Goal: Task Accomplishment & Management: Use online tool/utility

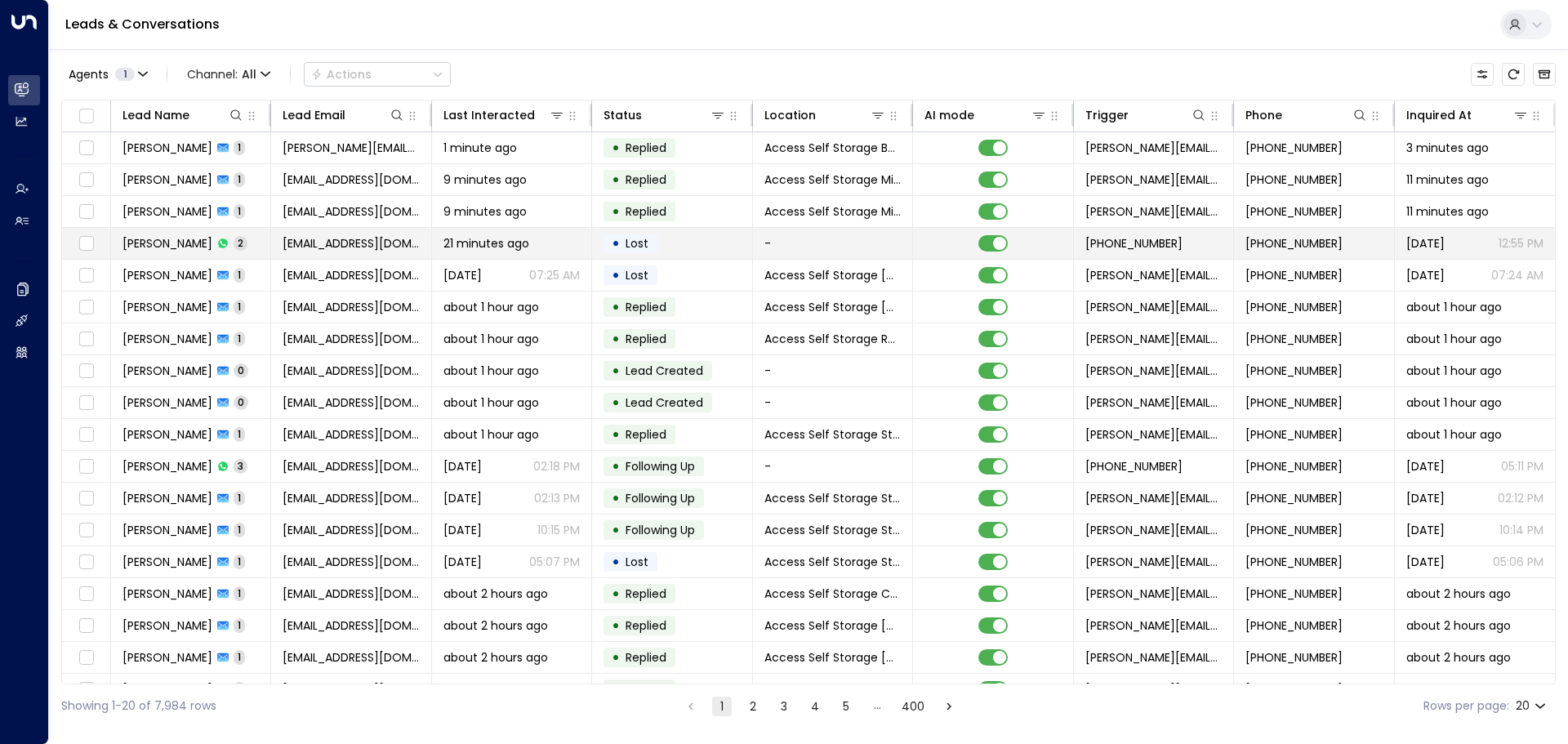
click at [257, 241] on td "[PERSON_NAME] 2" at bounding box center [191, 243] width 160 height 31
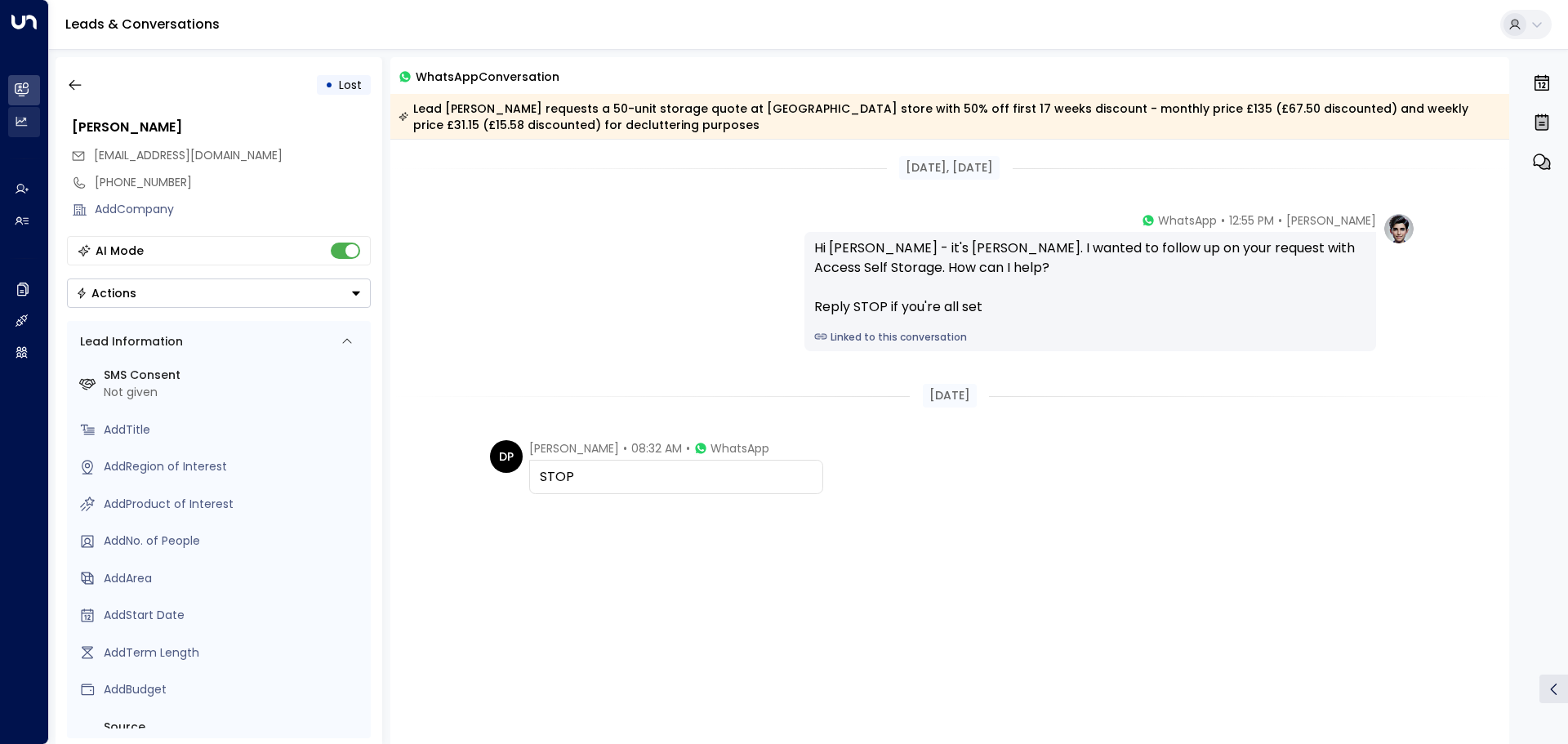
drag, startPoint x: 77, startPoint y: 83, endPoint x: 39, endPoint y: 131, distance: 61.2
click at [77, 83] on icon "button" at bounding box center [75, 85] width 16 height 16
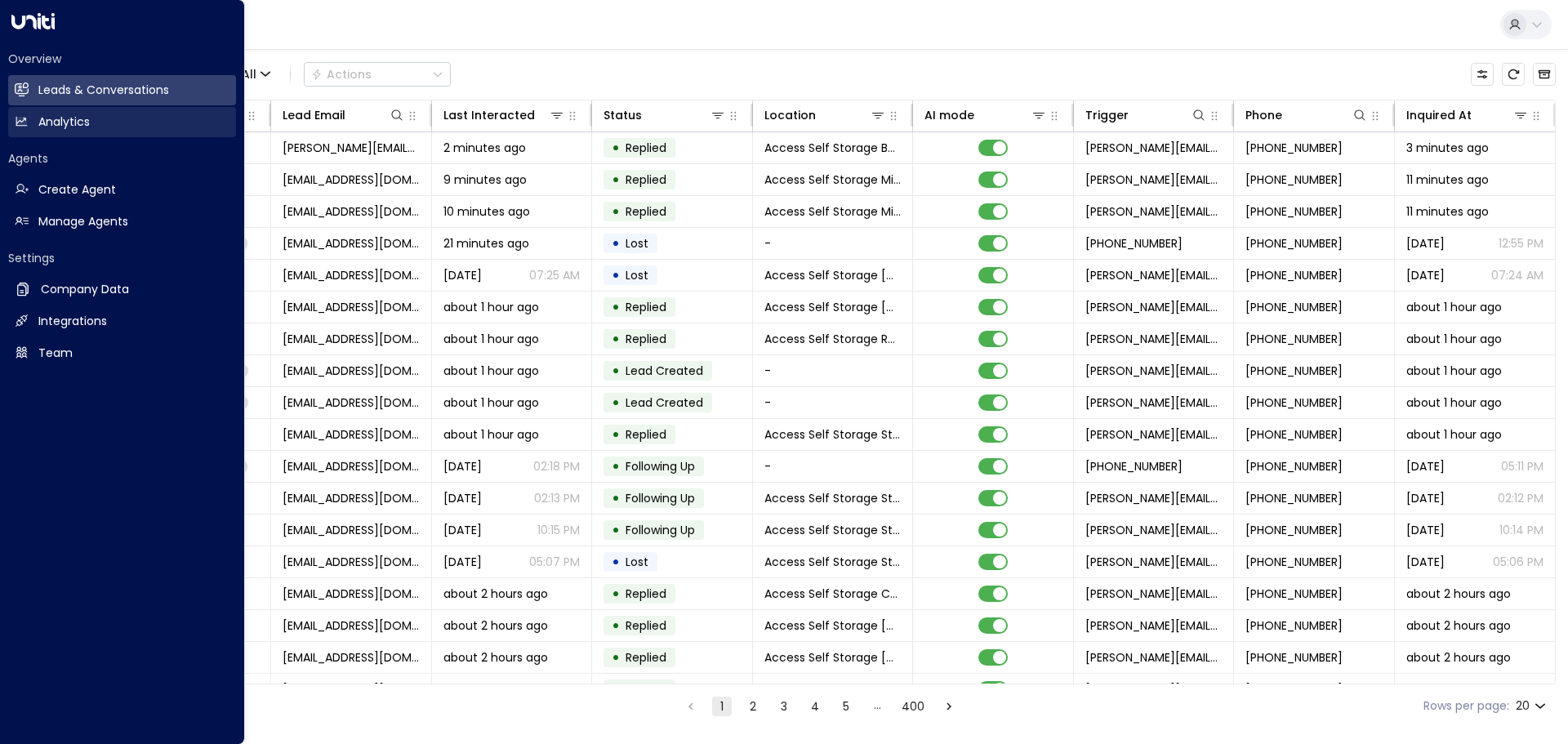
click at [20, 124] on icon at bounding box center [22, 122] width 11 height 9
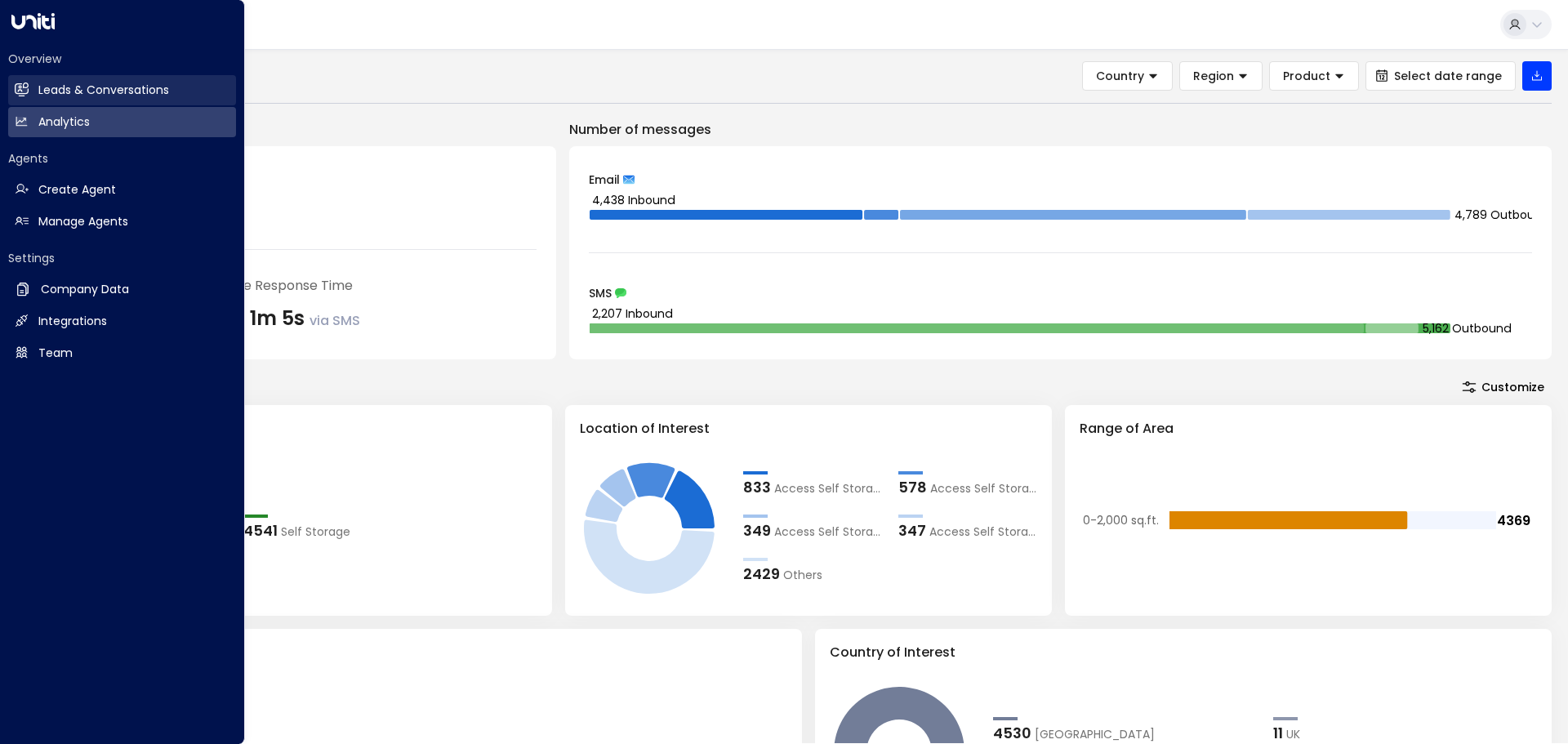
click at [31, 89] on link "Leads & Conversations Leads & Conversations" at bounding box center [122, 90] width 228 height 30
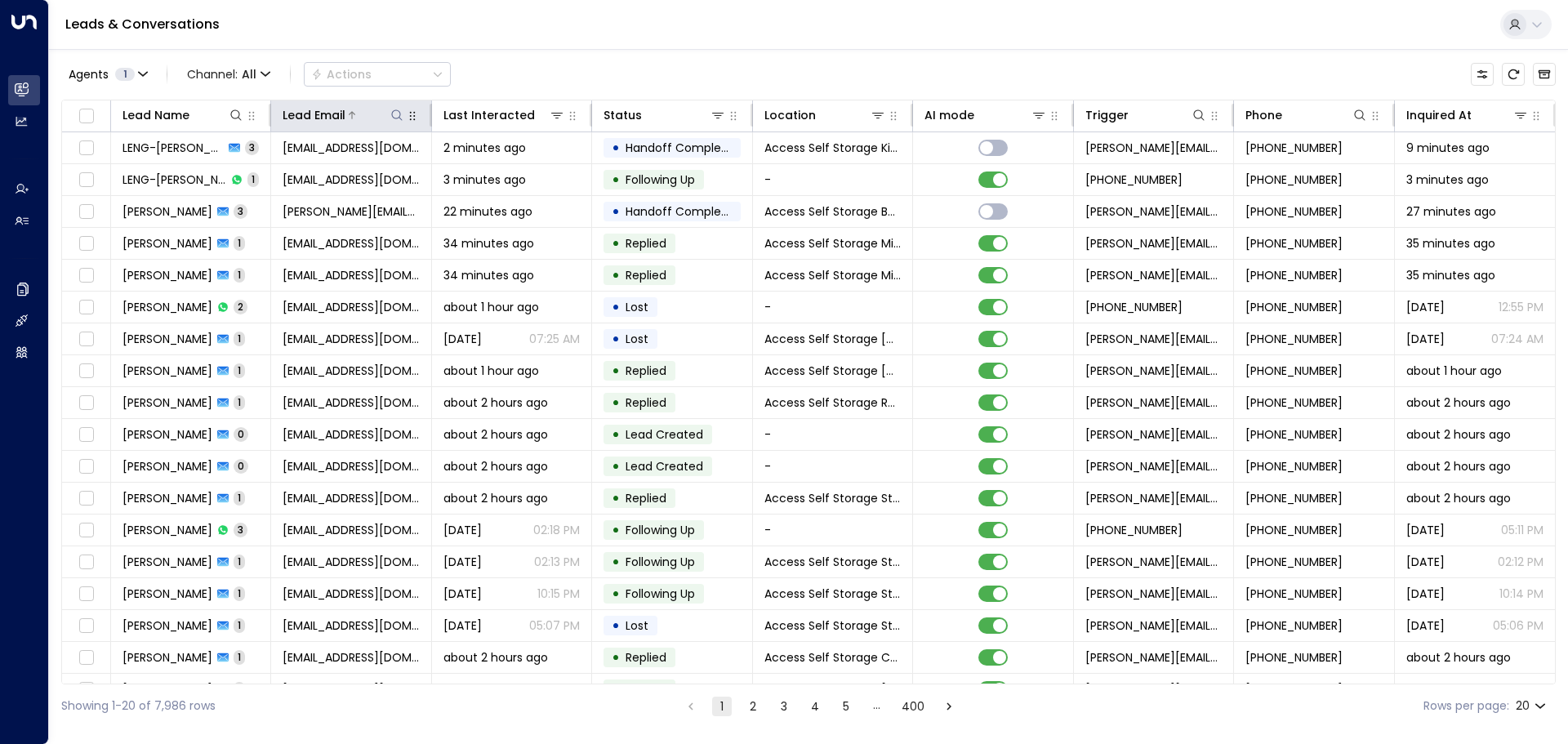
click at [395, 118] on icon at bounding box center [397, 115] width 13 height 13
type input "**********"
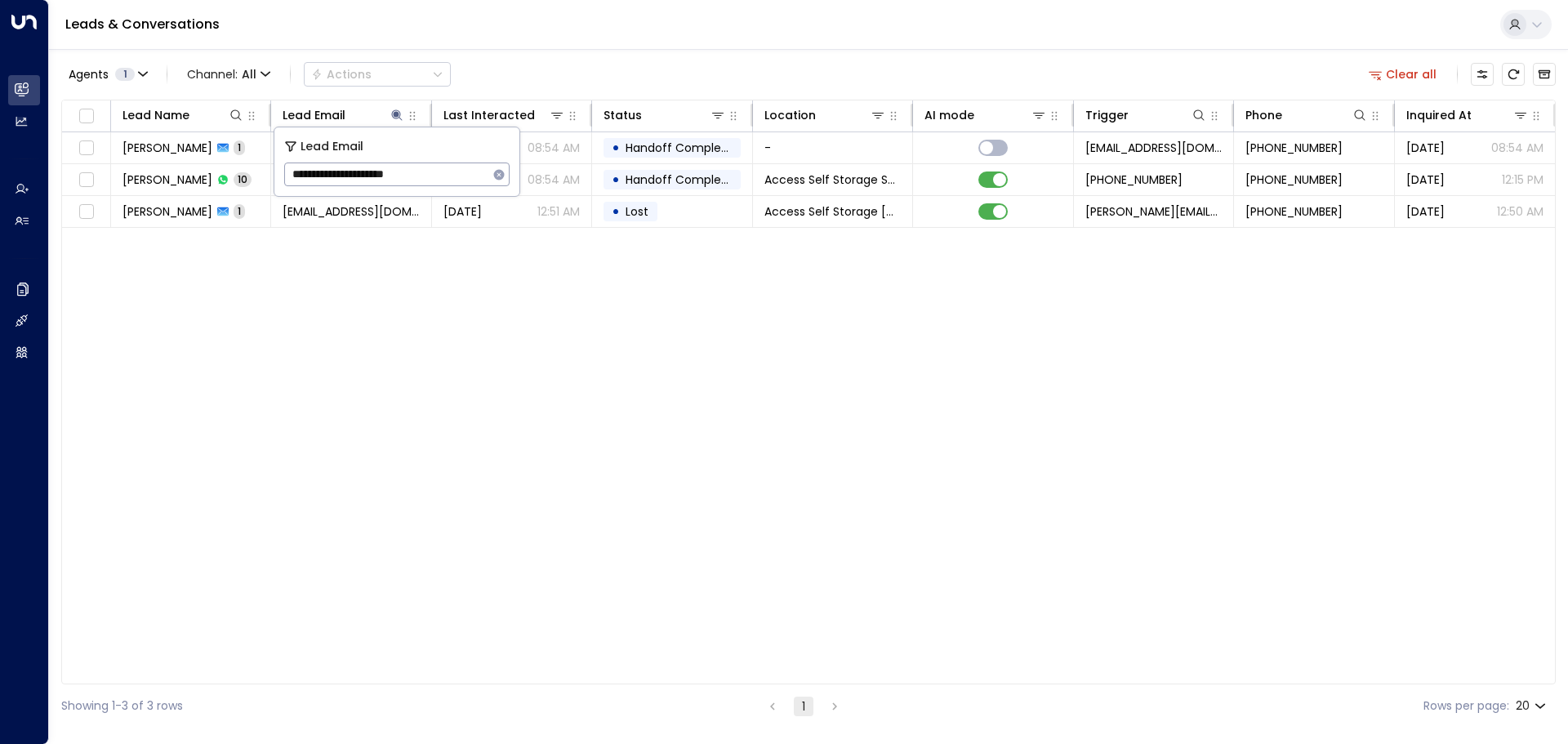
click at [412, 262] on div "Lead Name Lead Email Last Interacted Status Location AI mode Trigger Phone Inqu…" at bounding box center [808, 392] width 1494 height 585
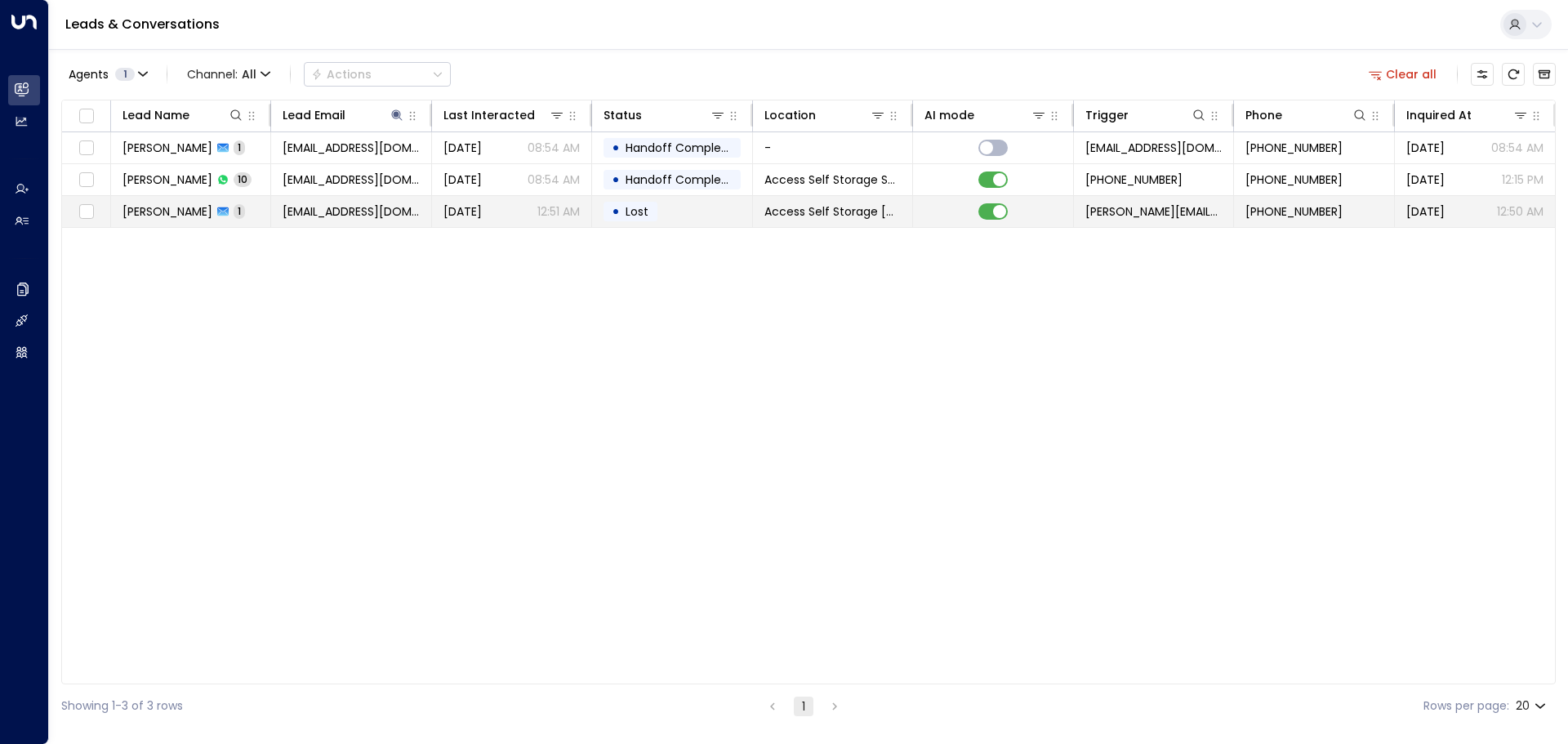
click at [261, 215] on td "[PERSON_NAME] 1" at bounding box center [191, 212] width 160 height 31
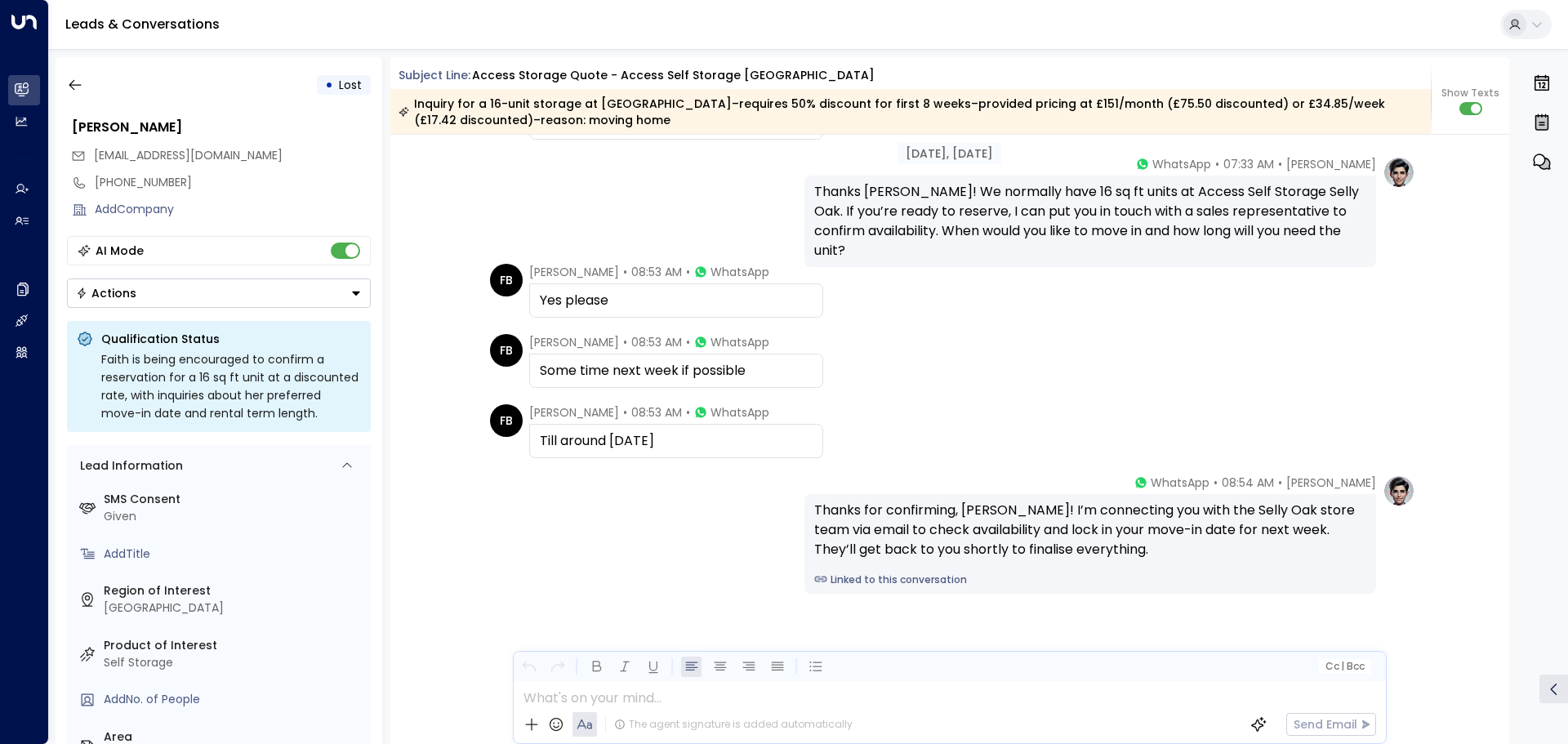
scroll to position [1891, 0]
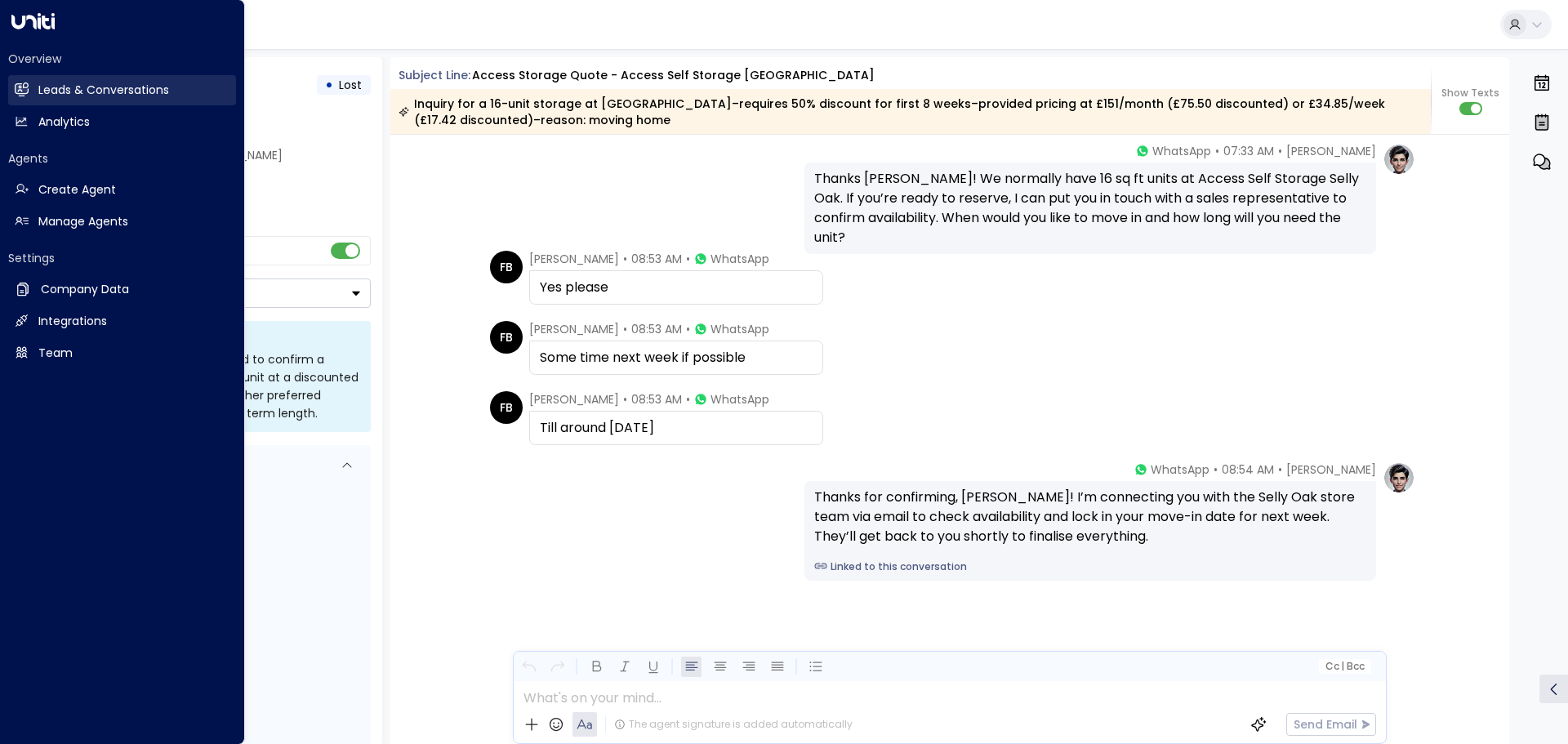
click at [24, 80] on link "Leads & Conversations Leads & Conversations" at bounding box center [122, 90] width 228 height 30
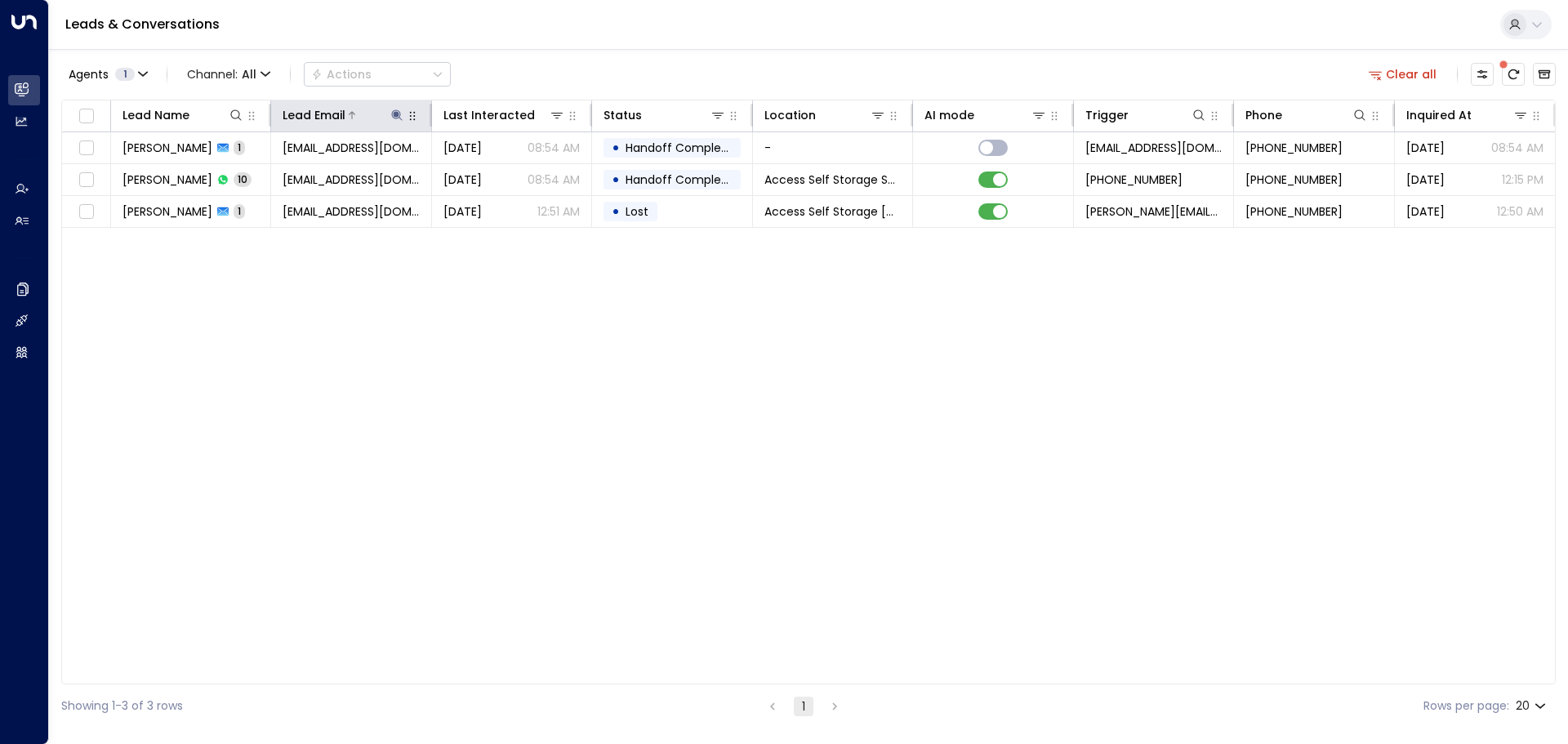
click at [395, 122] on button at bounding box center [397, 115] width 16 height 16
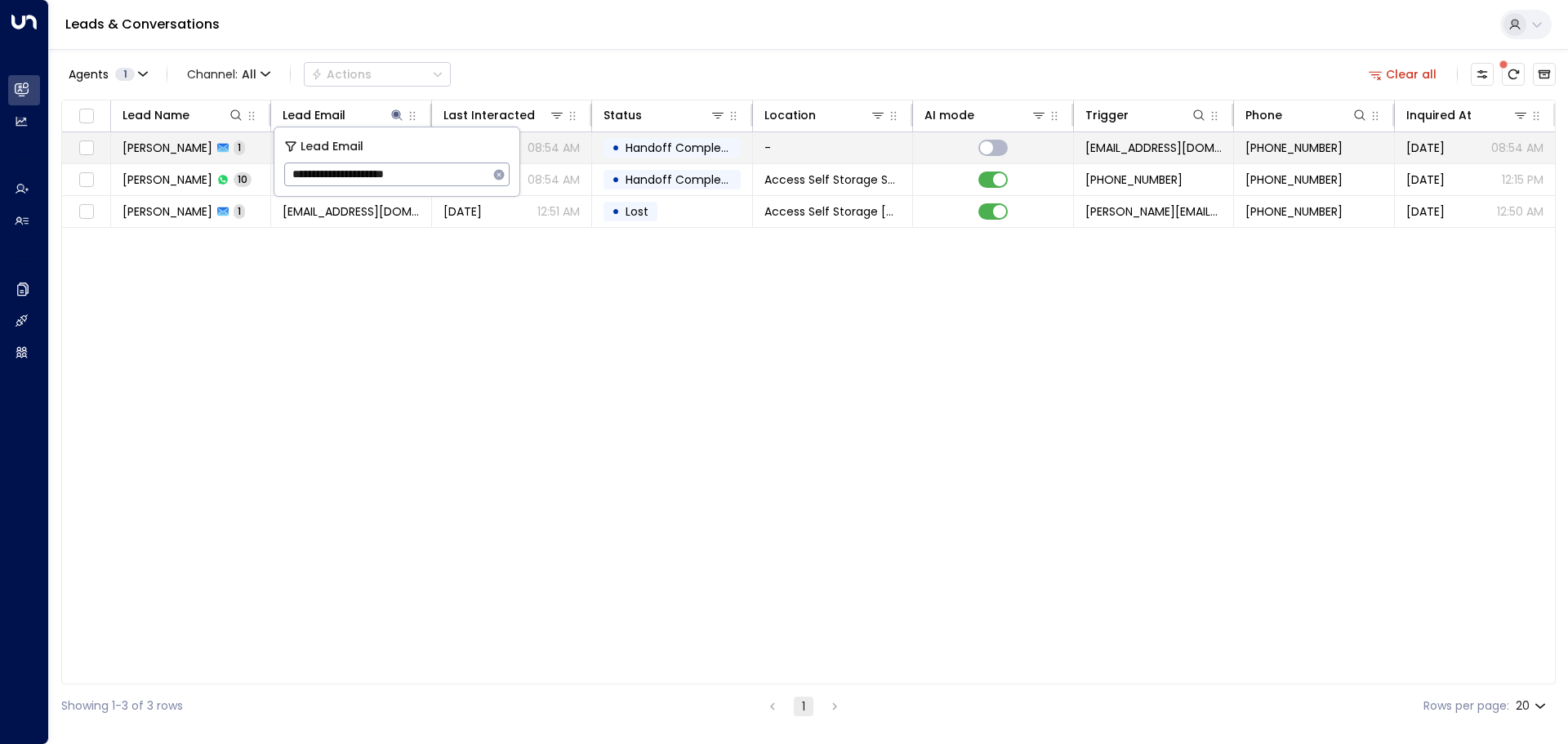
drag, startPoint x: 449, startPoint y: 177, endPoint x: 260, endPoint y: 159, distance: 189.9
click at [260, 159] on body "**********" at bounding box center [784, 363] width 1568 height 728
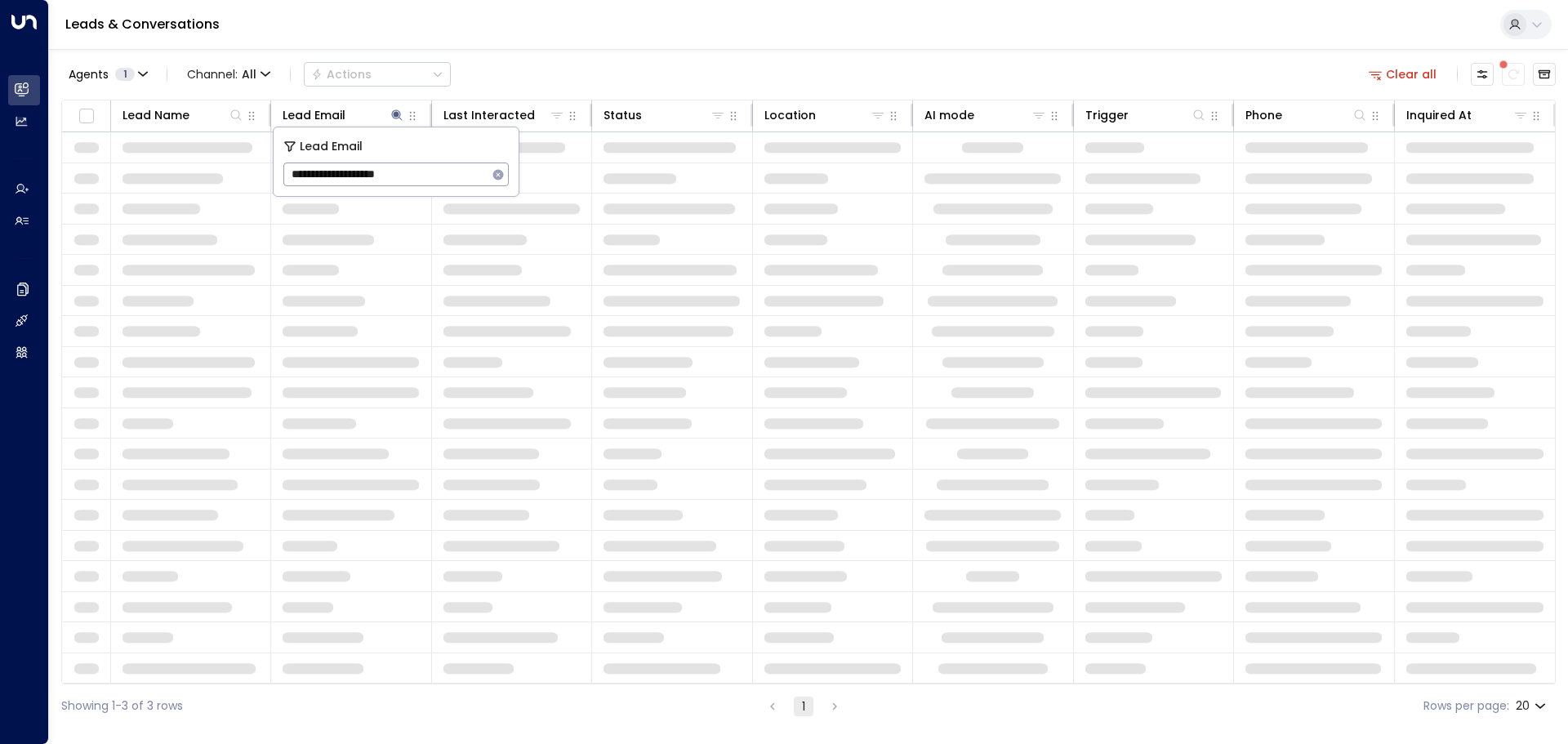
type input "**********"
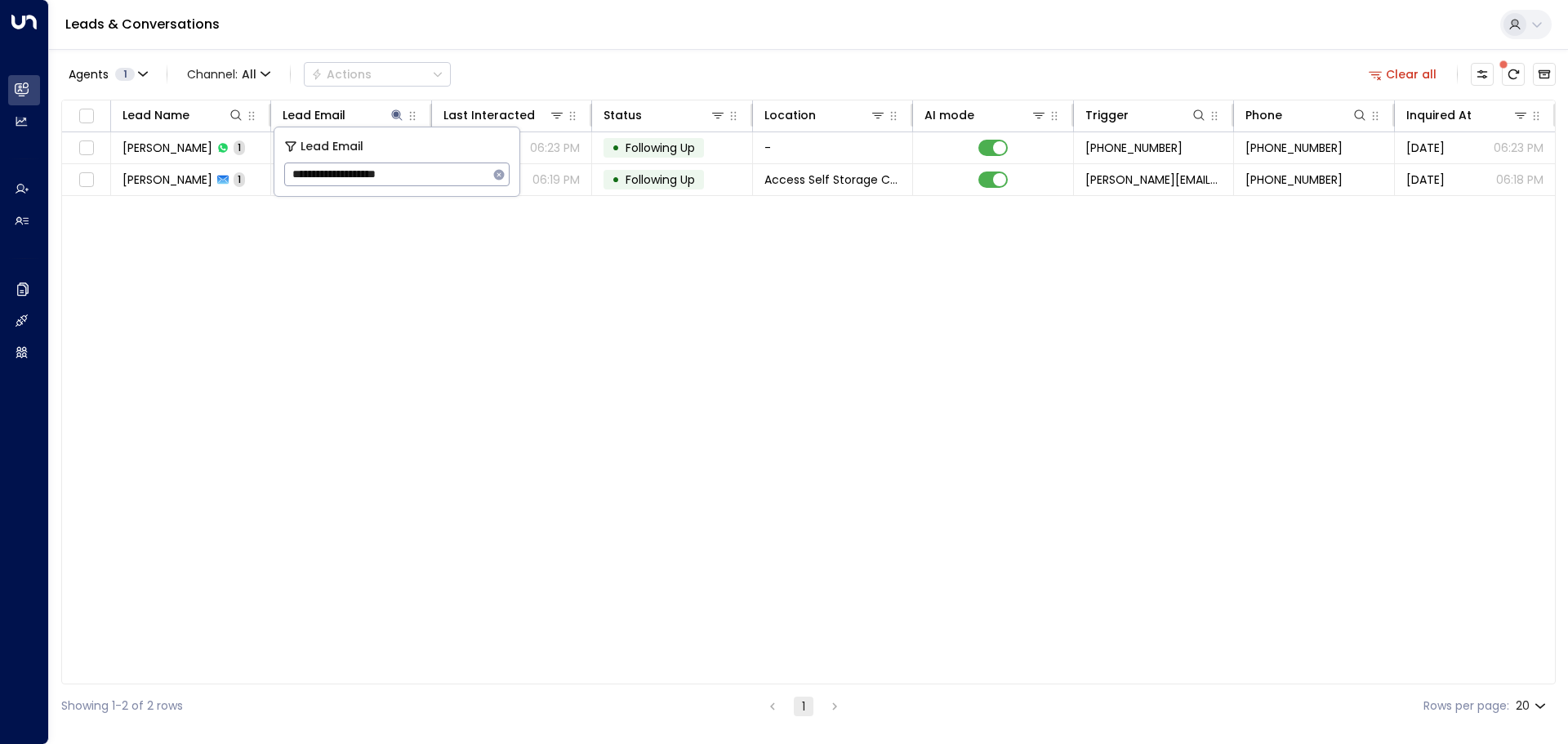
click at [345, 217] on div "Lead Name Lead Email Last Interacted Status Location AI mode Trigger Phone Inqu…" at bounding box center [808, 392] width 1494 height 585
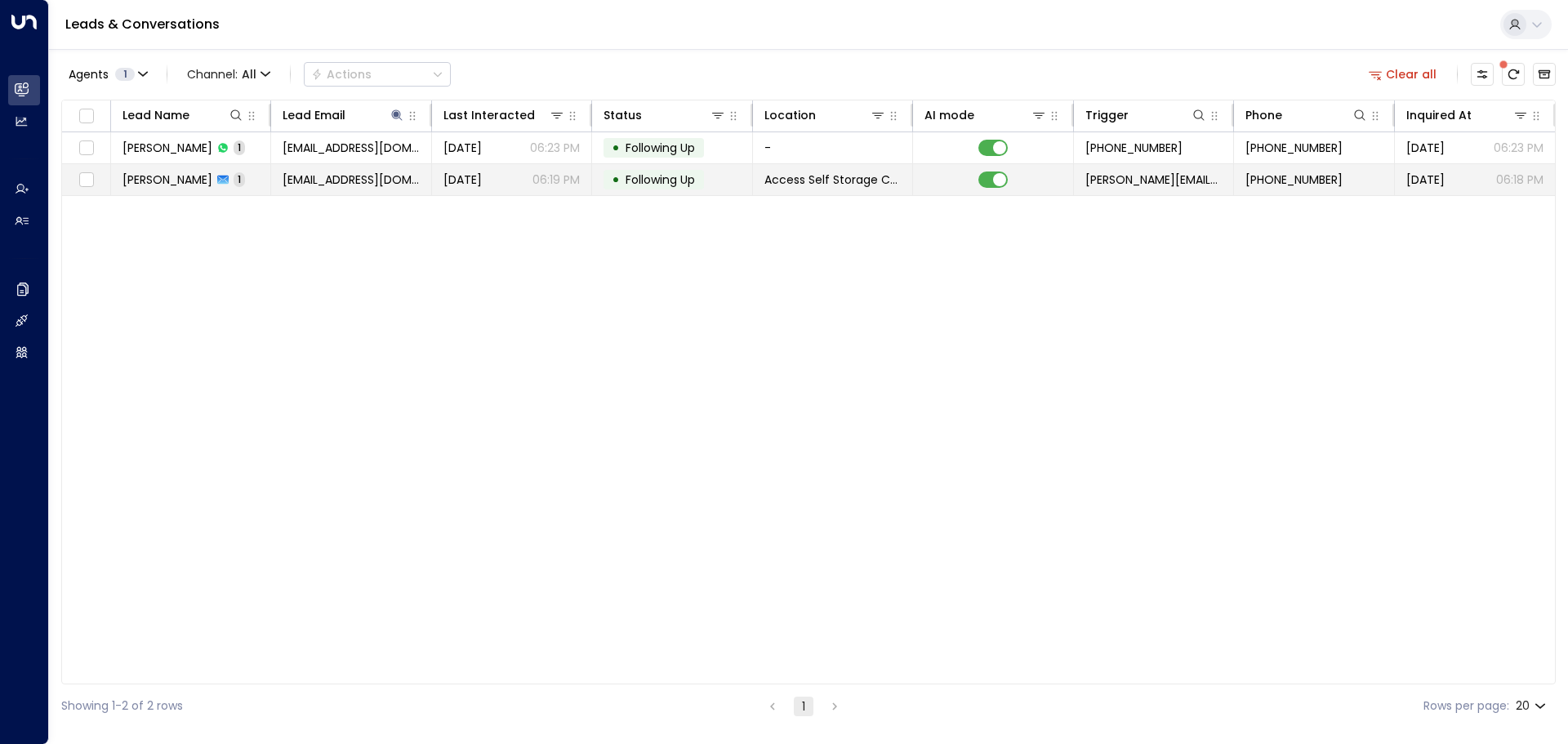
click at [245, 182] on td "[PERSON_NAME] 1" at bounding box center [191, 180] width 160 height 31
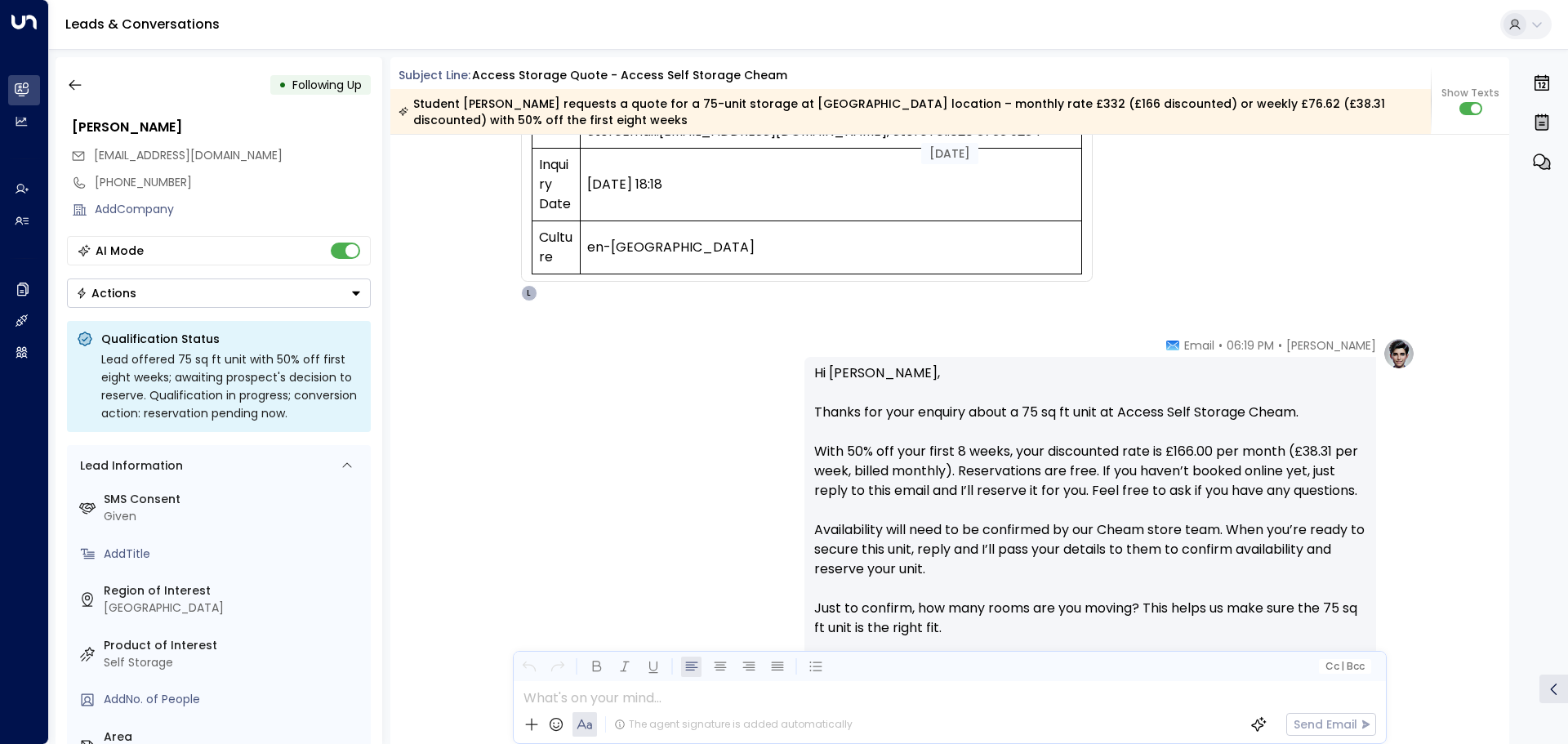
scroll to position [694, 0]
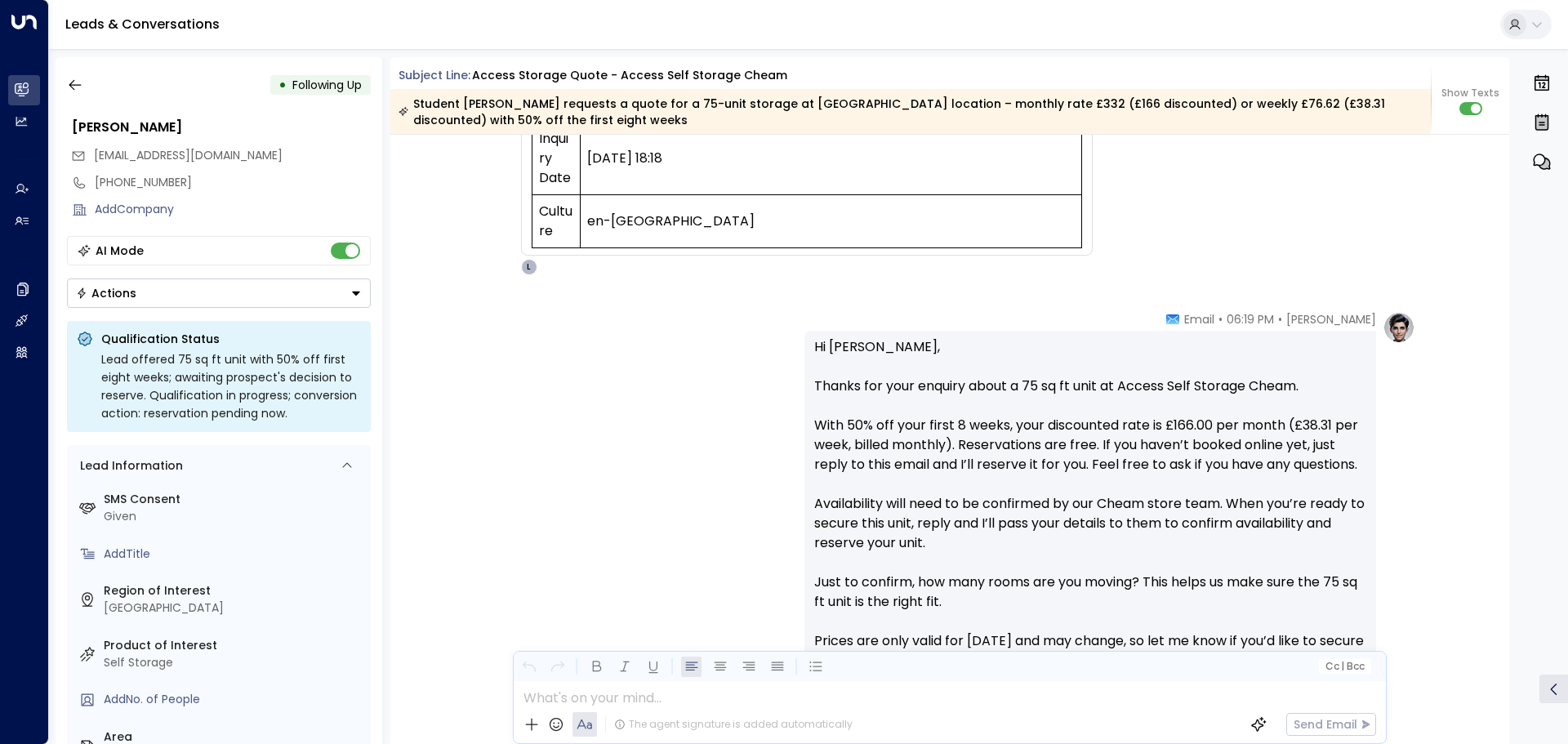
click at [860, 500] on p "Hi [PERSON_NAME], Thanks for your enquiry about a 75 sq ft unit at Access Self …" at bounding box center [1090, 533] width 552 height 392
click at [445, 694] on div "[PERSON_NAME] • 06:19 PM • Email Hi [PERSON_NAME], Thanks for your enquiry abou…" at bounding box center [950, 573] width 1119 height 523
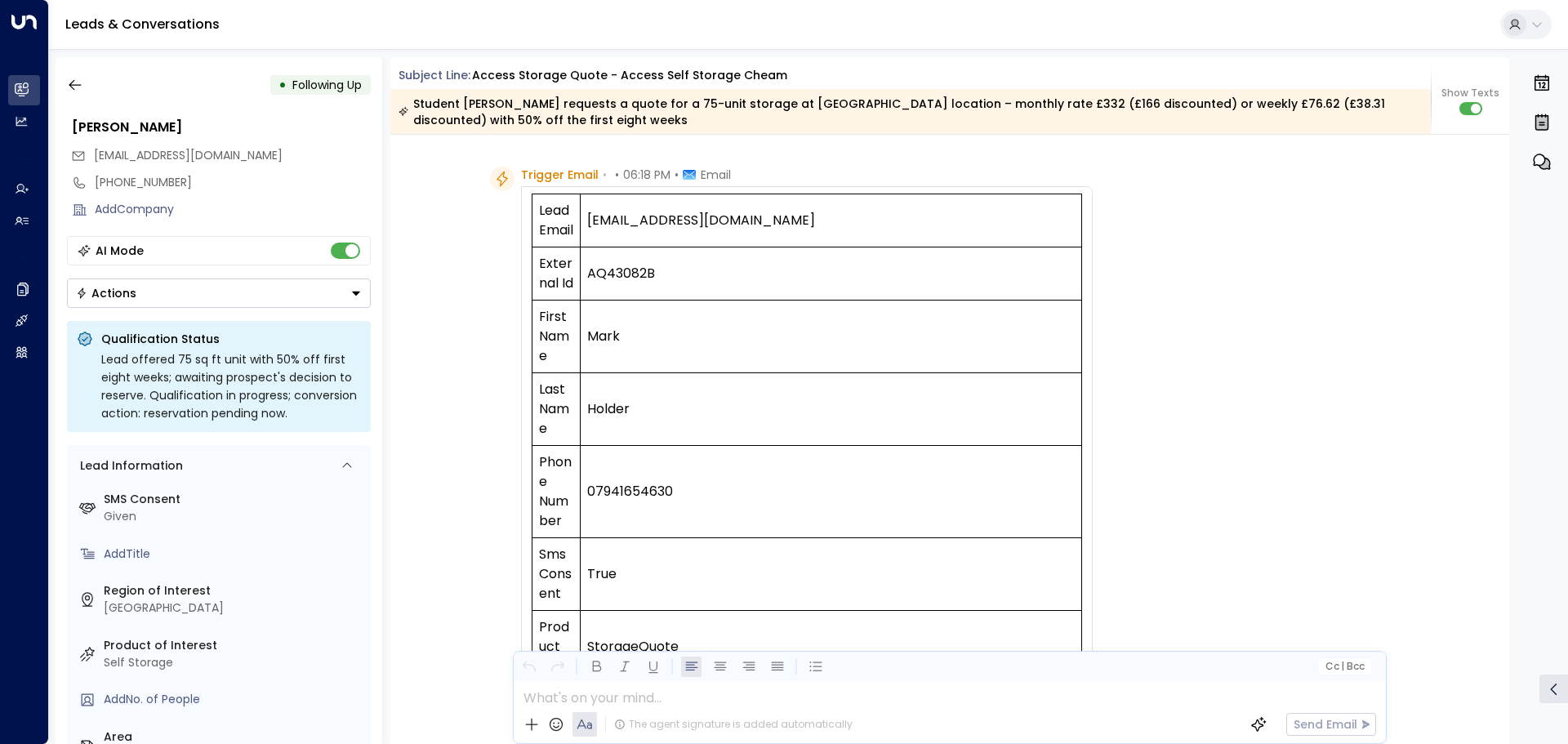
scroll to position [0, 0]
